Goal: Browse casually

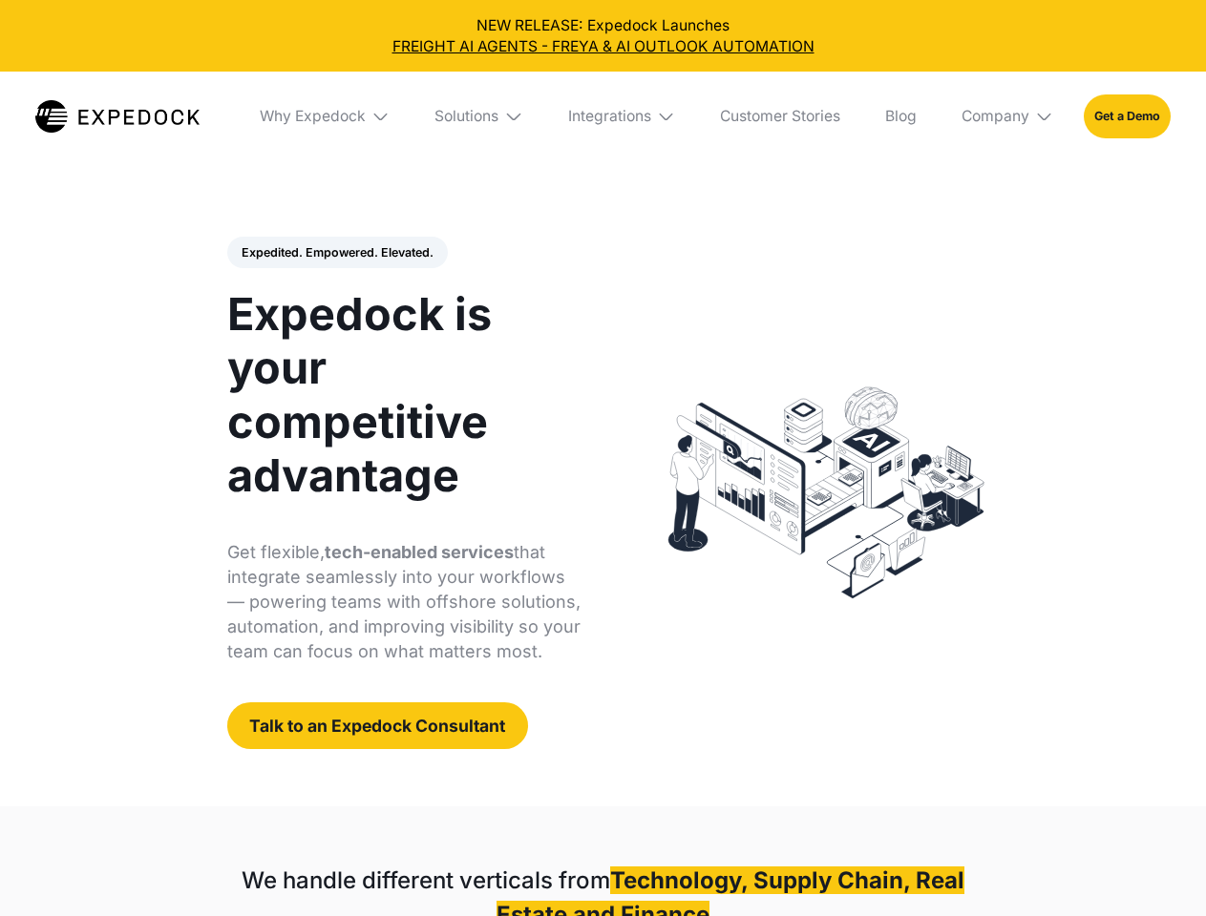
select select
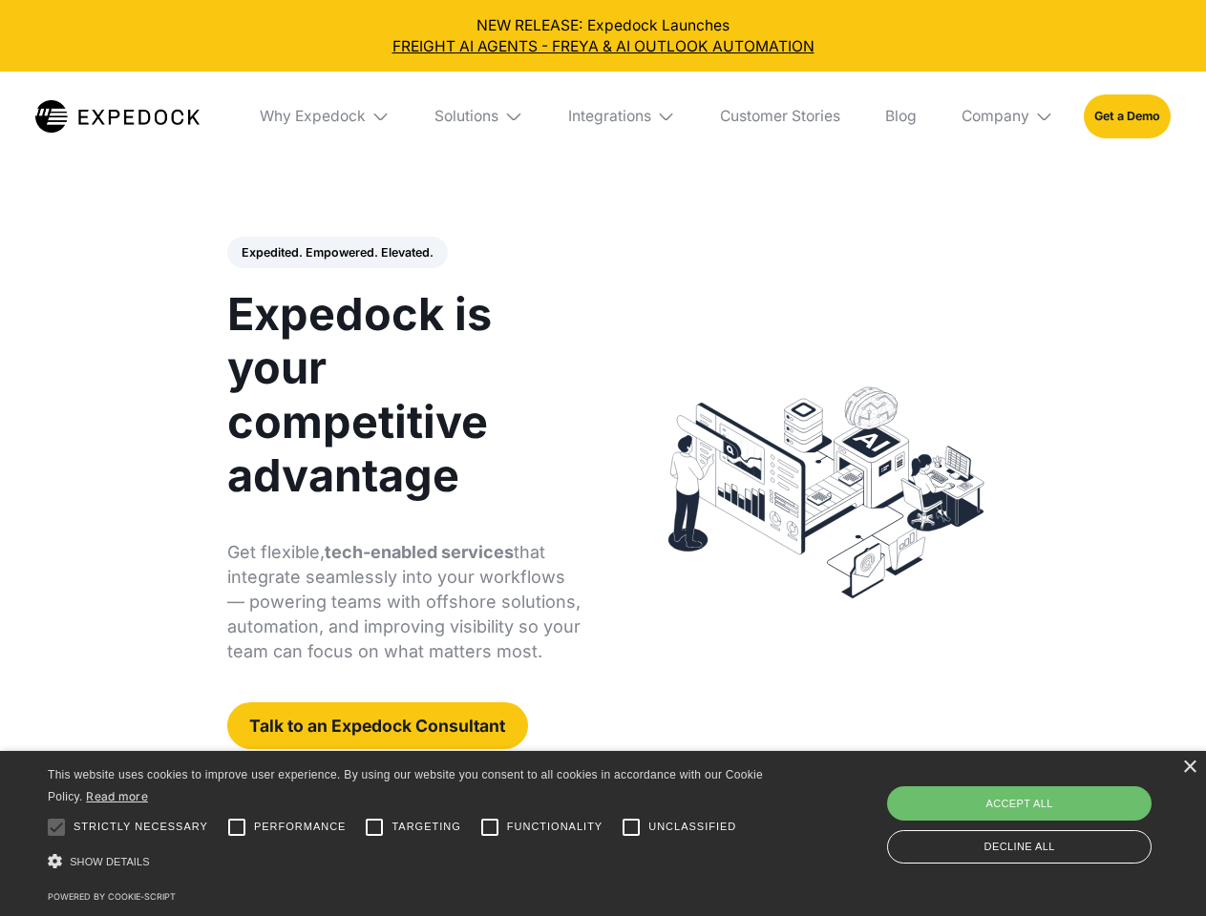
click at [602, 116] on div "Integrations" at bounding box center [609, 116] width 83 height 19
click at [326, 116] on div "Why Expedock" at bounding box center [296, 116] width 106 height 19
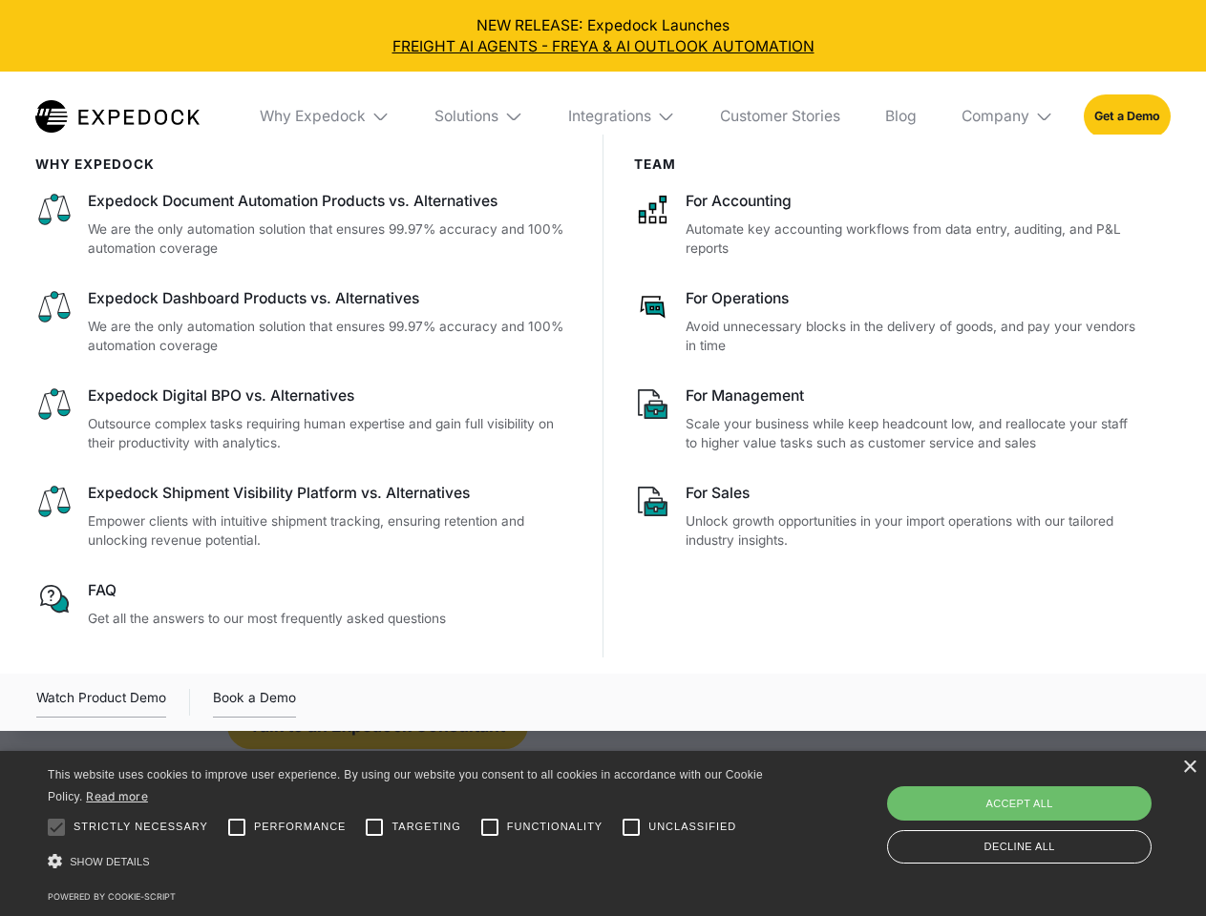
click at [480, 116] on div "Solutions" at bounding box center [466, 116] width 64 height 19
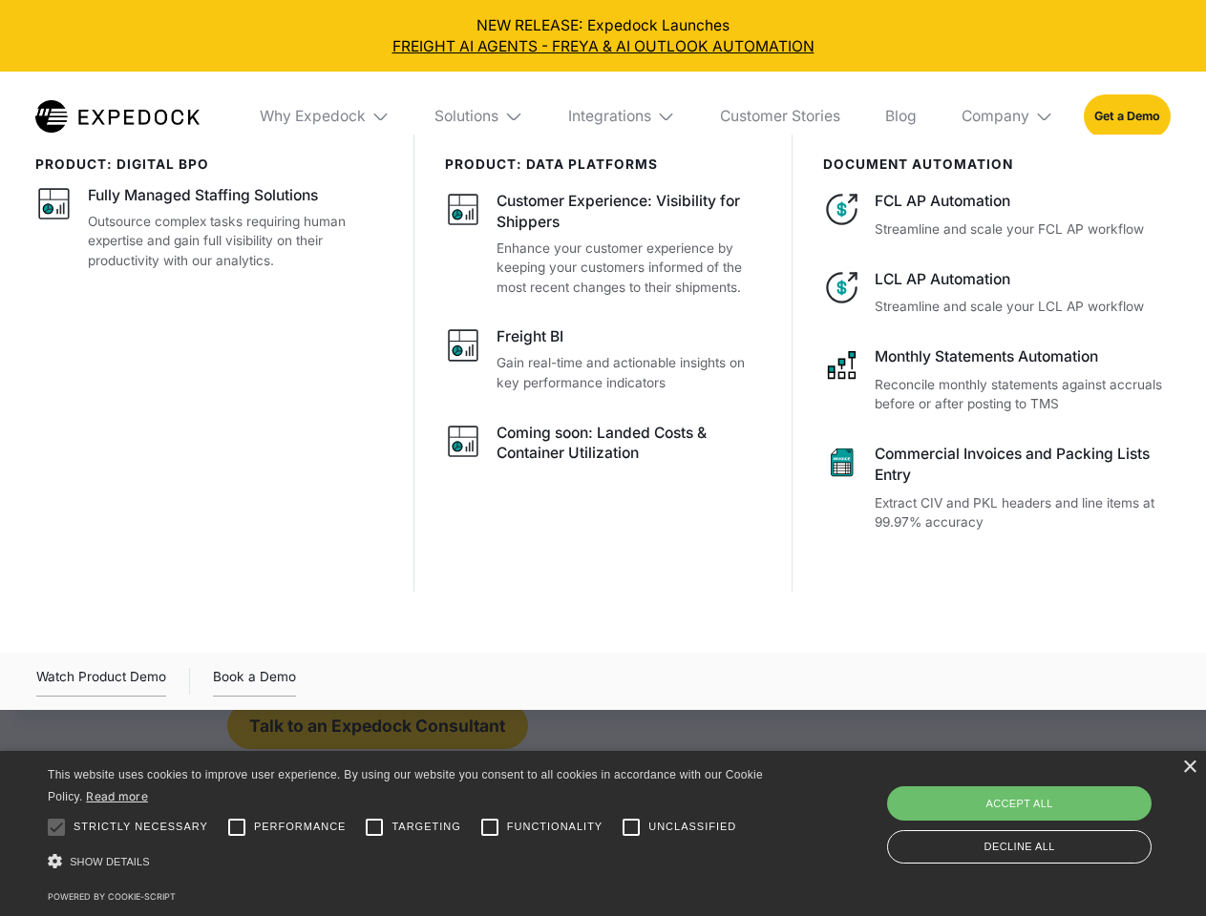
click at [622, 116] on div "Integrations" at bounding box center [609, 116] width 83 height 19
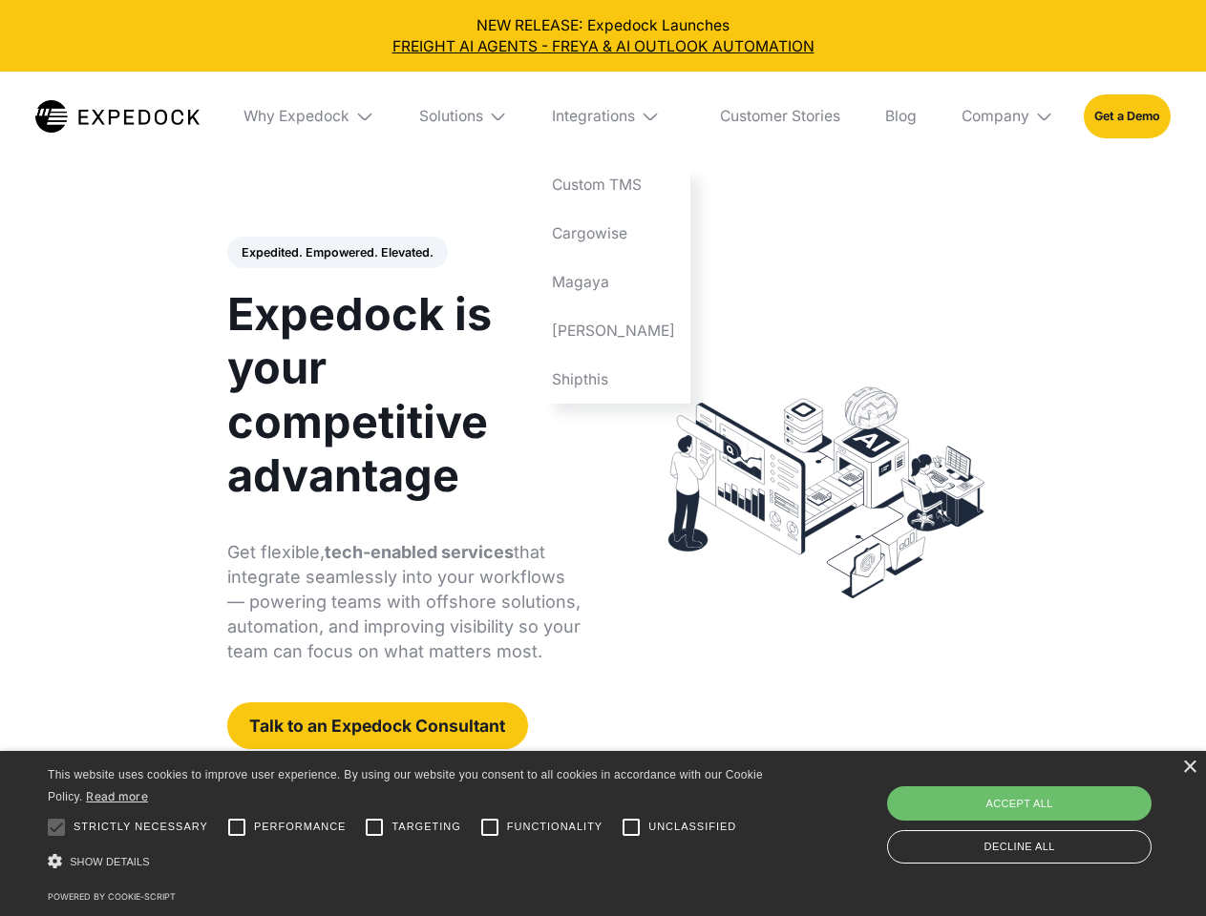
click at [1008, 116] on div "Company" at bounding box center [995, 116] width 68 height 19
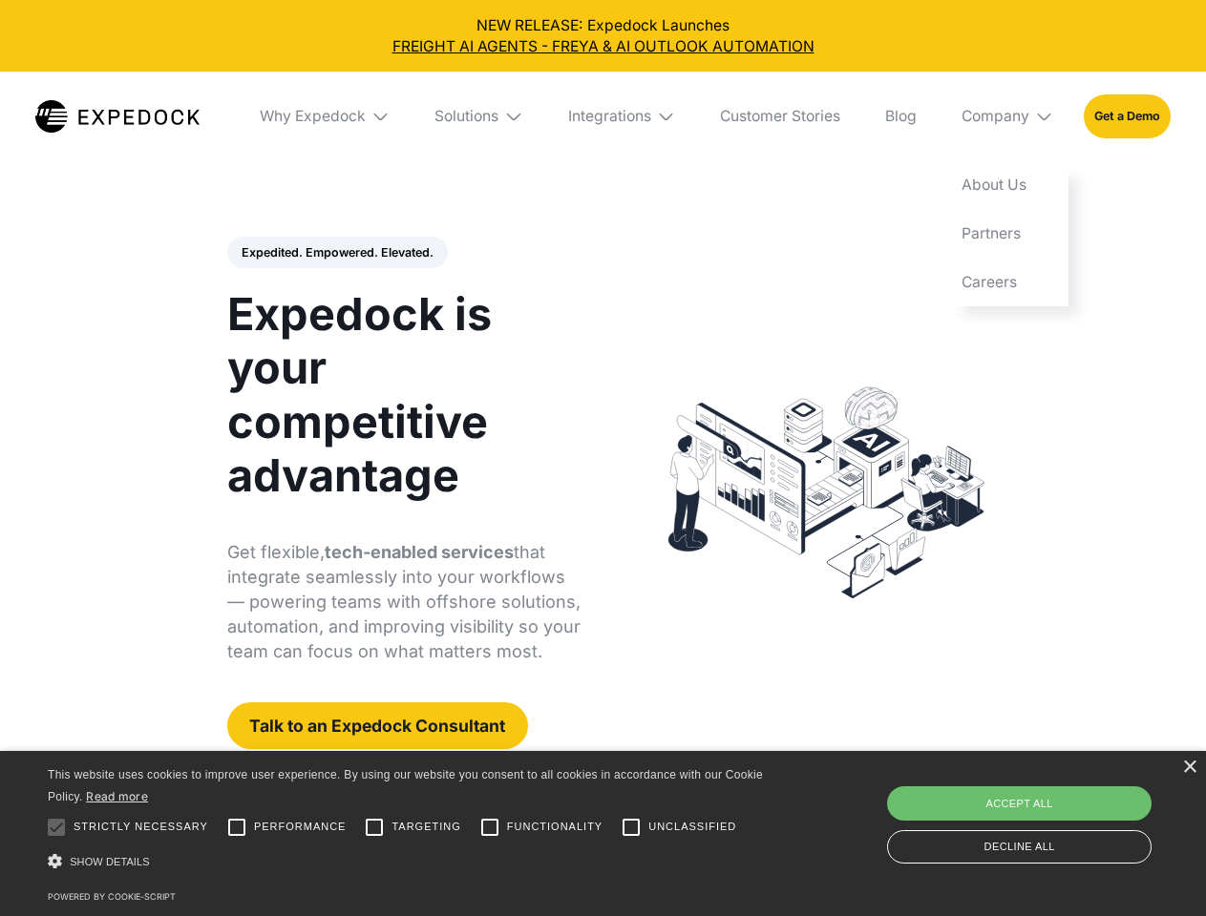
click at [336, 253] on div "Expedited. Empowered. Elevated. Automate Freight Document Extraction at 99.97% …" at bounding box center [404, 494] width 354 height 514
click at [1188, 767] on div "×" at bounding box center [1189, 768] width 14 height 14
